Goal: Task Accomplishment & Management: Use online tool/utility

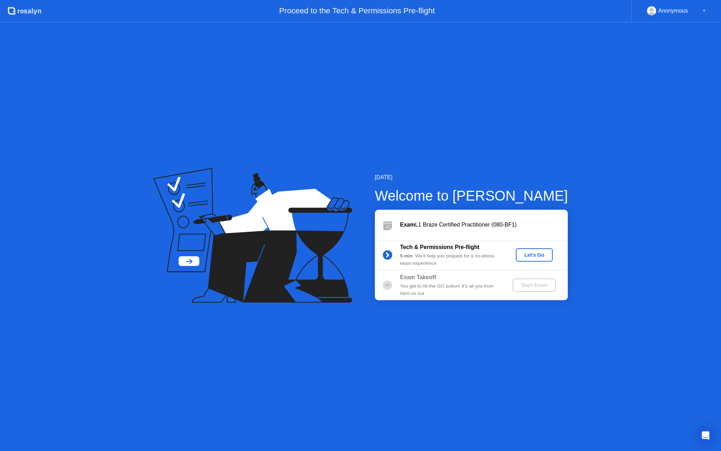
click at [533, 254] on div "Let's Go" at bounding box center [534, 255] width 31 height 6
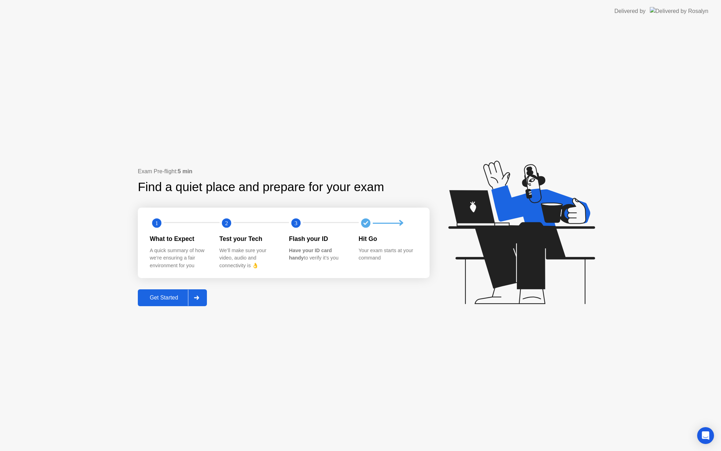
click at [172, 295] on div "Get Started" at bounding box center [164, 298] width 48 height 6
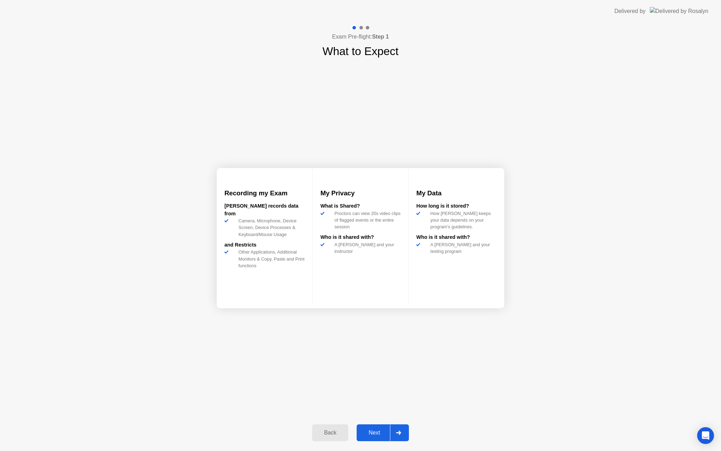
click at [380, 432] on div "Next" at bounding box center [374, 433] width 31 height 6
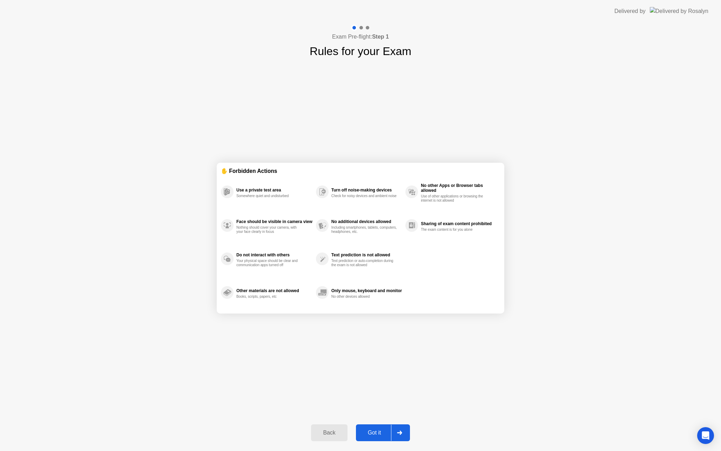
click at [382, 430] on div "Got it" at bounding box center [374, 433] width 33 height 6
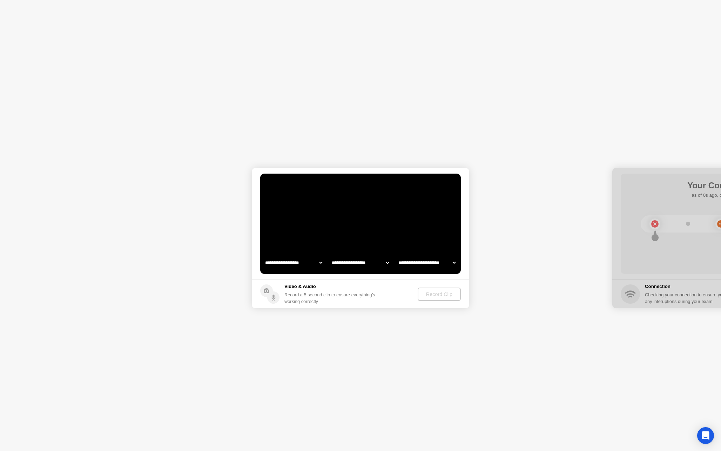
select select "**********"
select select "*******"
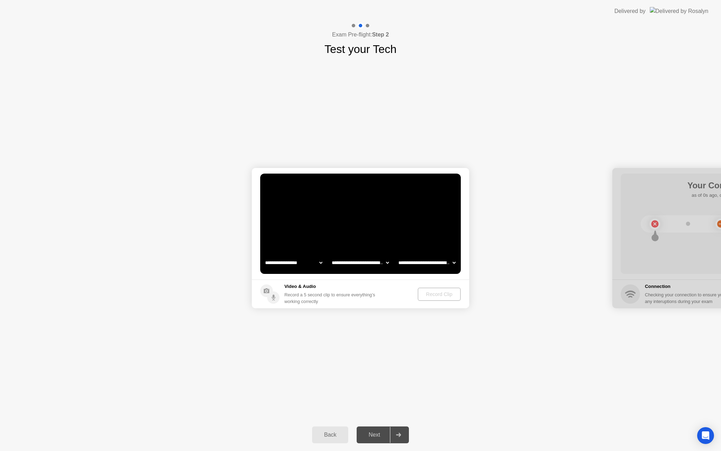
click at [273, 293] on circle at bounding box center [273, 298] width 12 height 12
click at [436, 296] on div "Record Clip" at bounding box center [440, 295] width 38 height 6
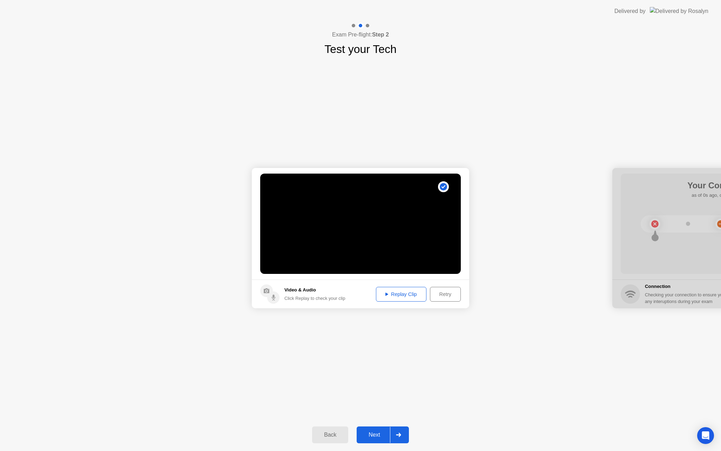
click at [416, 296] on div "Replay Clip" at bounding box center [402, 295] width 46 height 6
click at [376, 432] on div "Next" at bounding box center [374, 435] width 31 height 6
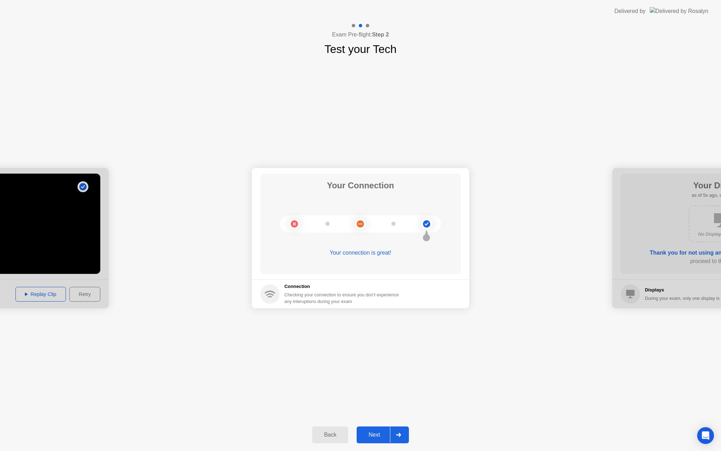
click at [379, 433] on div "Next" at bounding box center [374, 435] width 31 height 6
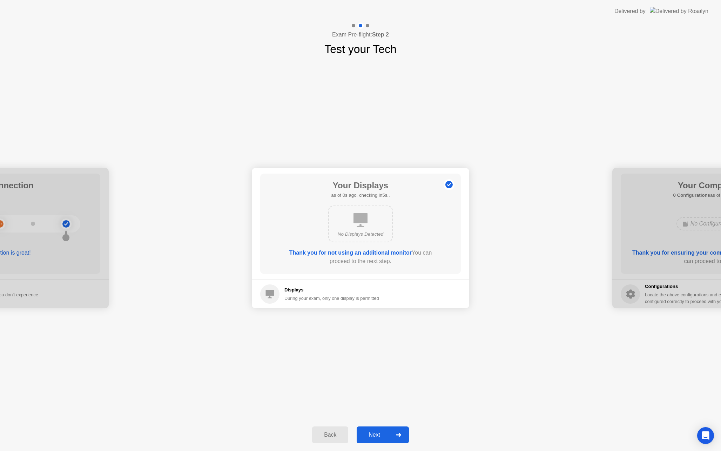
click at [380, 434] on div "Next" at bounding box center [374, 435] width 31 height 6
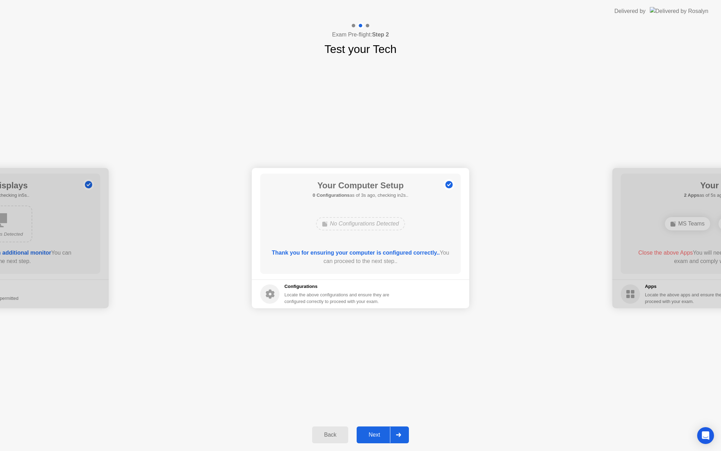
click at [377, 439] on button "Next" at bounding box center [383, 435] width 52 height 17
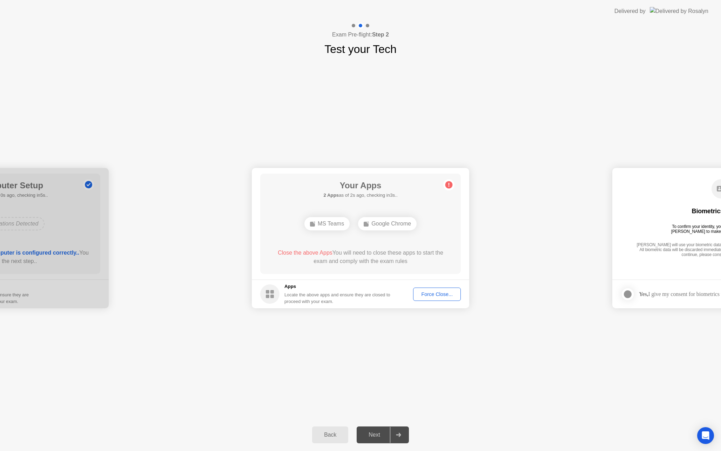
click at [423, 296] on div "Force Close..." at bounding box center [437, 295] width 43 height 6
click at [379, 432] on div "Next" at bounding box center [374, 435] width 31 height 6
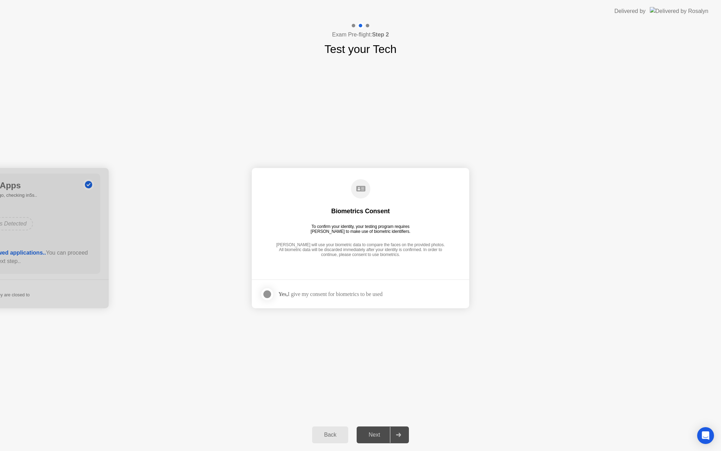
click at [318, 292] on div "Yes, I give my consent for biometrics to be used" at bounding box center [331, 294] width 104 height 7
click at [271, 293] on div at bounding box center [267, 294] width 8 height 8
click at [379, 430] on button "Next" at bounding box center [383, 435] width 52 height 17
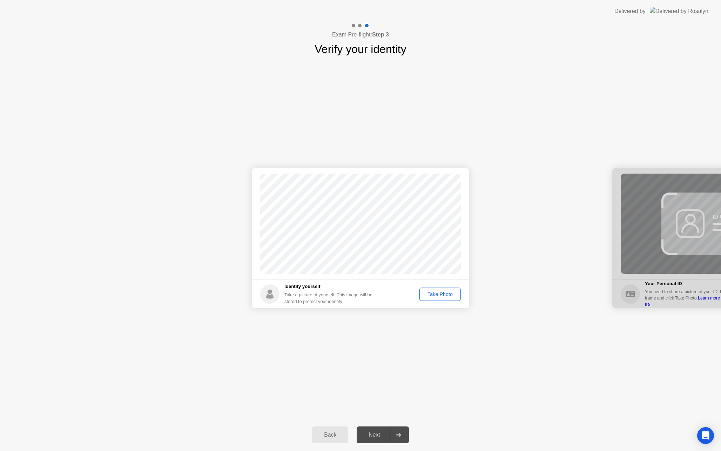
click at [441, 296] on div "Take Photo" at bounding box center [440, 295] width 36 height 6
click at [368, 434] on div "Next" at bounding box center [374, 435] width 31 height 6
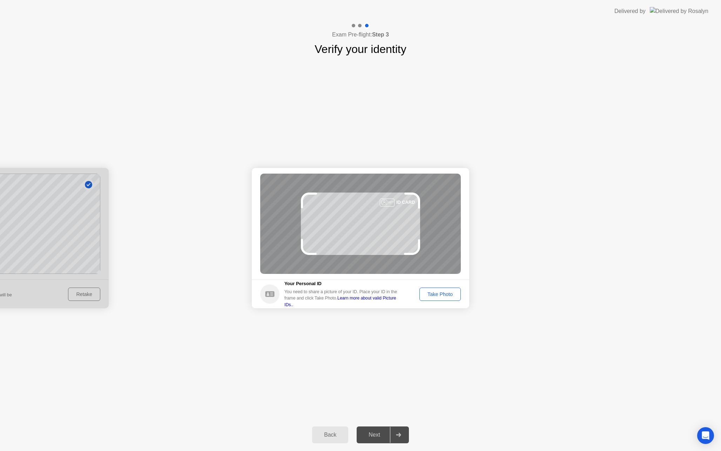
click at [446, 295] on div "Take Photo" at bounding box center [440, 295] width 36 height 6
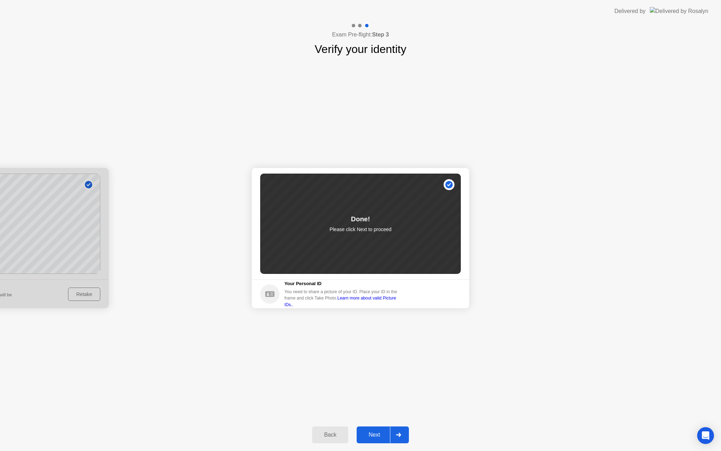
click at [368, 436] on div "Next" at bounding box center [374, 435] width 31 height 6
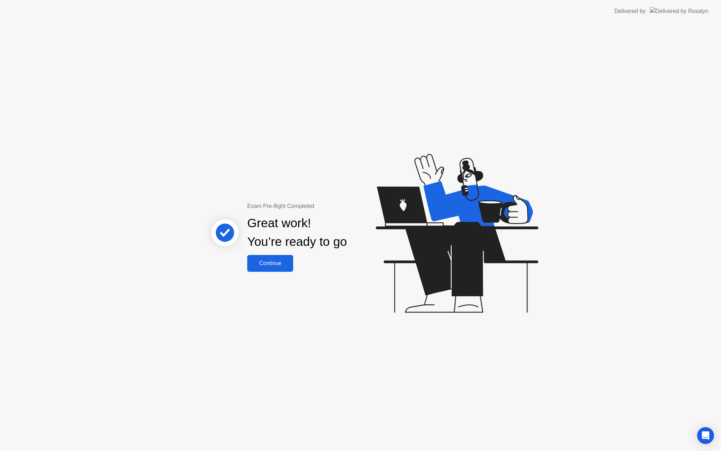
click at [265, 265] on div "Continue" at bounding box center [270, 263] width 42 height 6
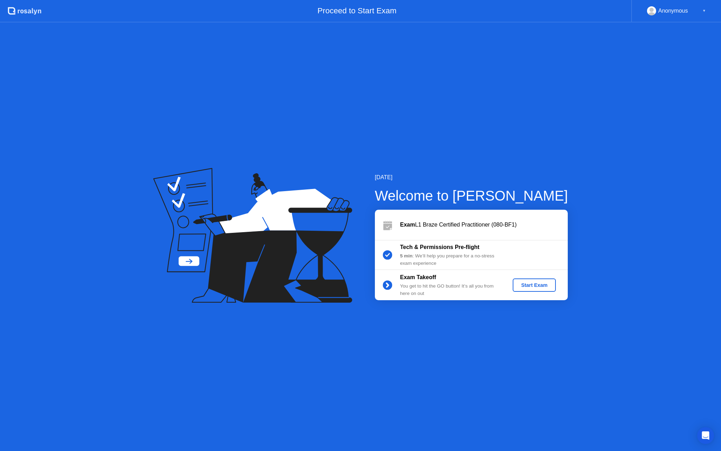
click at [530, 288] on div "Start Exam" at bounding box center [535, 285] width 38 height 6
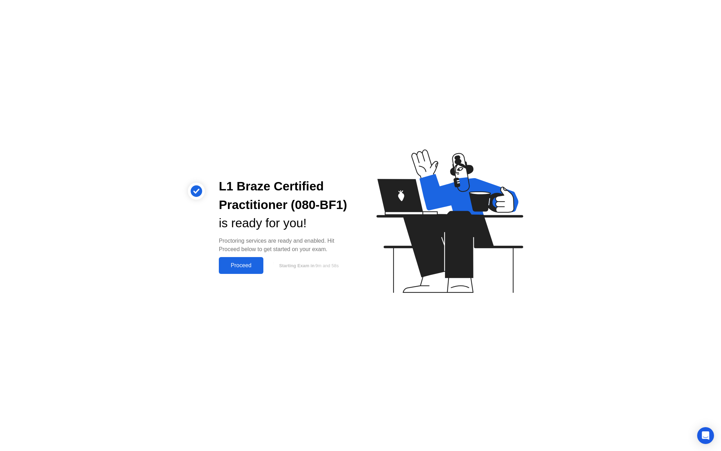
click at [252, 266] on div "Proceed" at bounding box center [241, 265] width 40 height 6
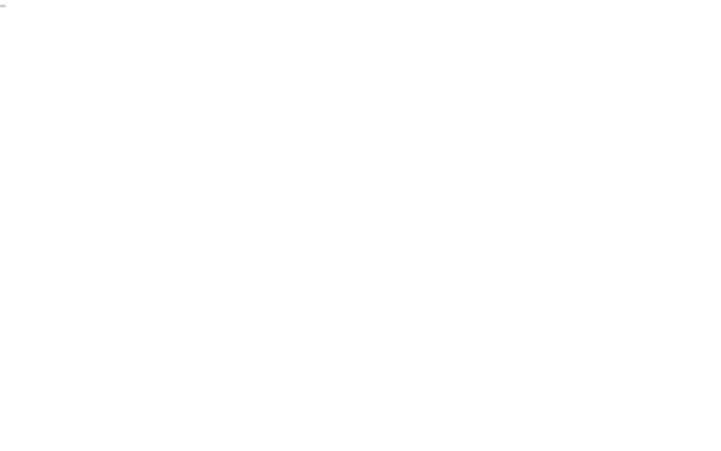
click div "End Proctoring Session"
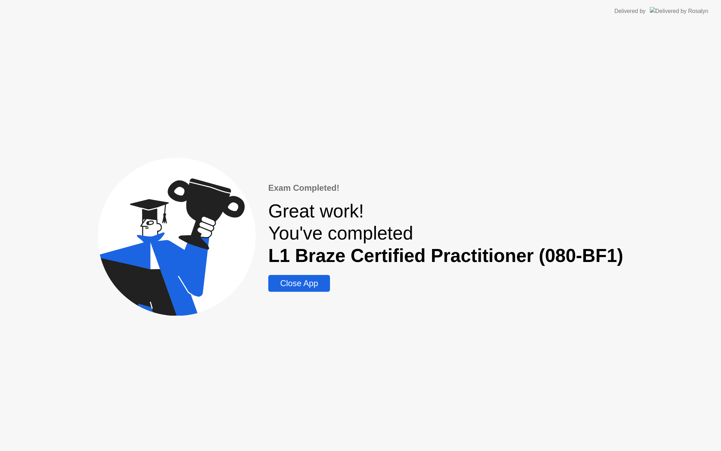
click at [315, 283] on div "Close App" at bounding box center [299, 284] width 58 height 10
